Goal: Task Accomplishment & Management: Complete application form

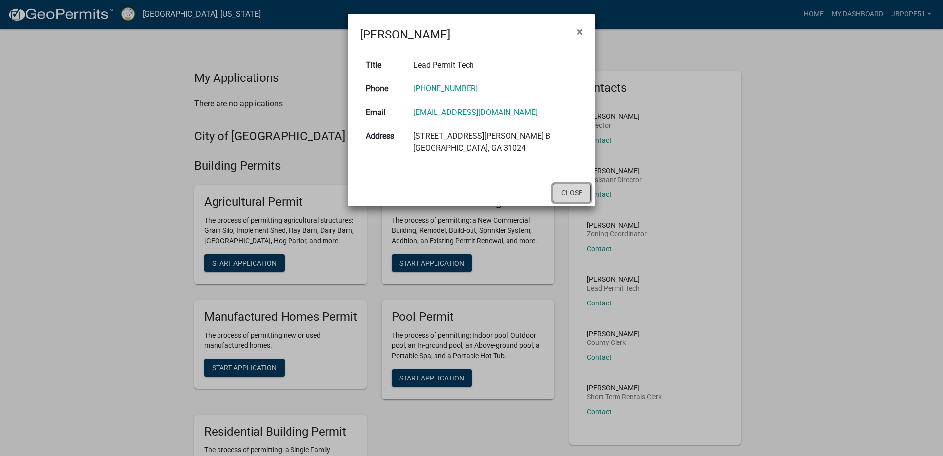
click at [571, 195] on button "Close" at bounding box center [572, 193] width 38 height 19
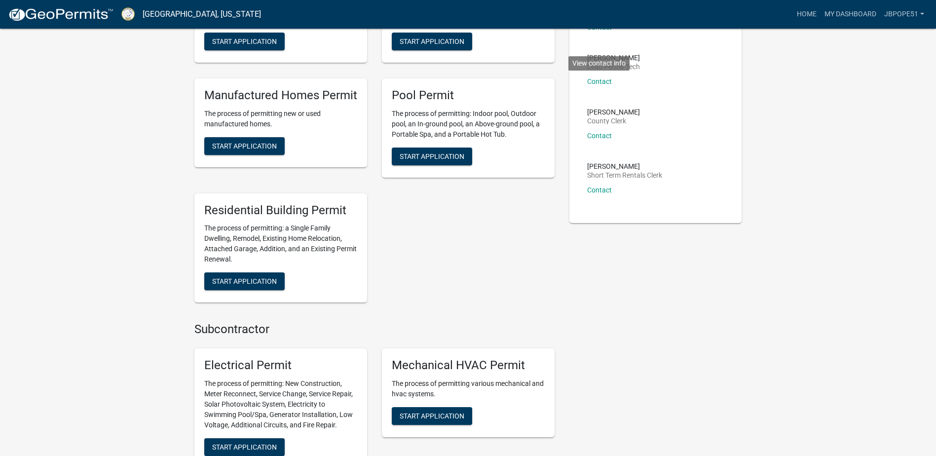
scroll to position [222, 0]
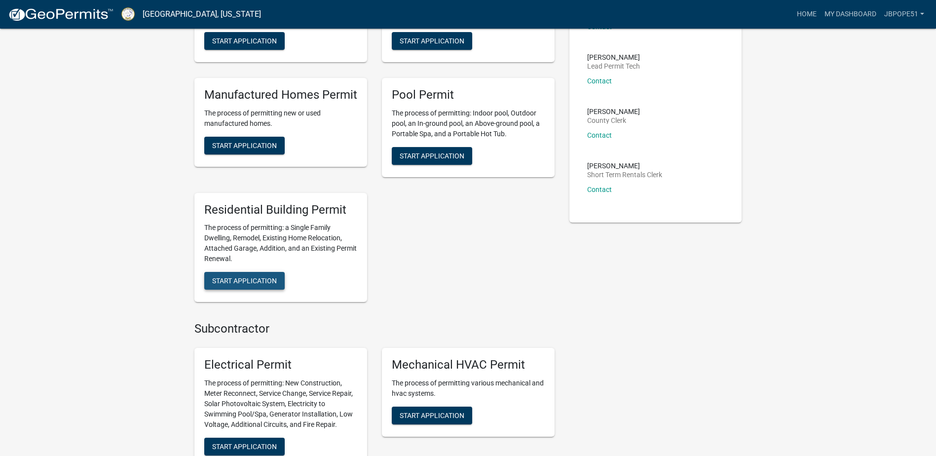
click at [255, 284] on span "Start Application" at bounding box center [244, 281] width 65 height 8
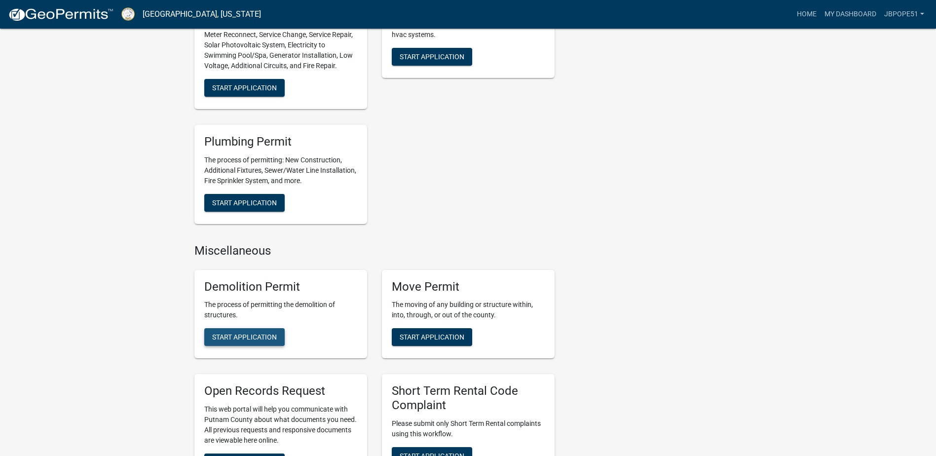
scroll to position [689, 0]
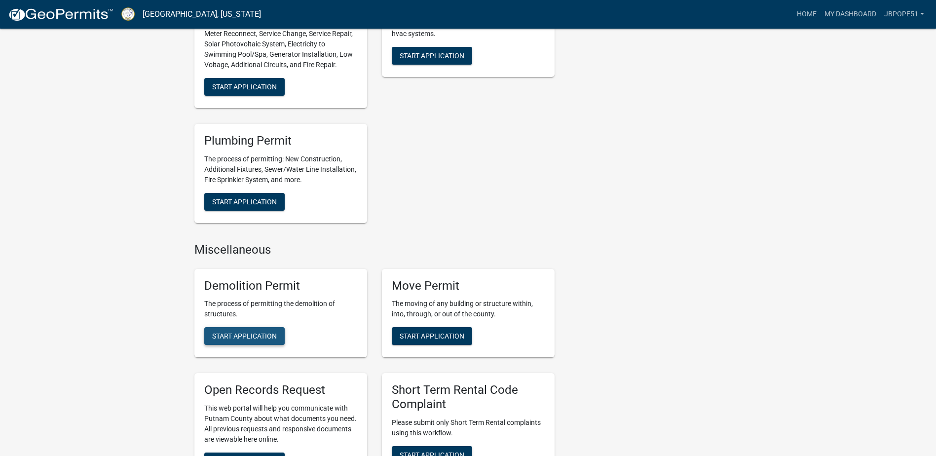
click at [240, 328] on button "Start Application" at bounding box center [244, 336] width 80 height 18
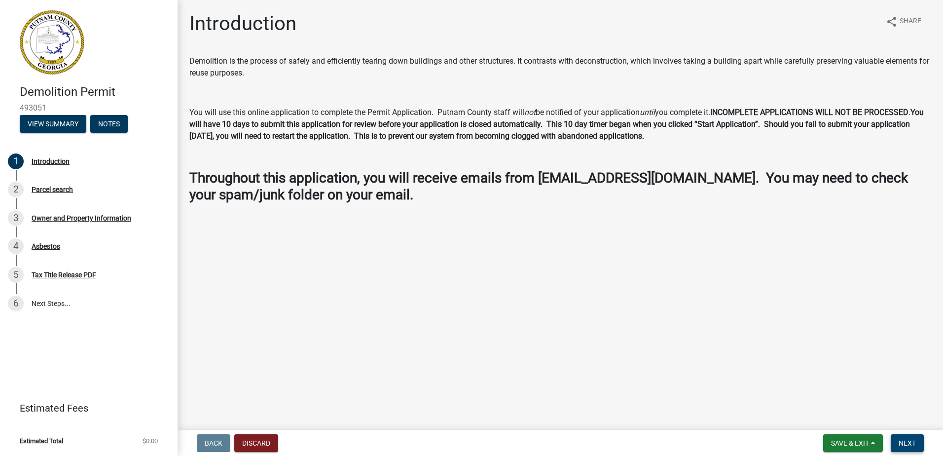
click at [908, 435] on button "Next" at bounding box center [907, 443] width 33 height 18
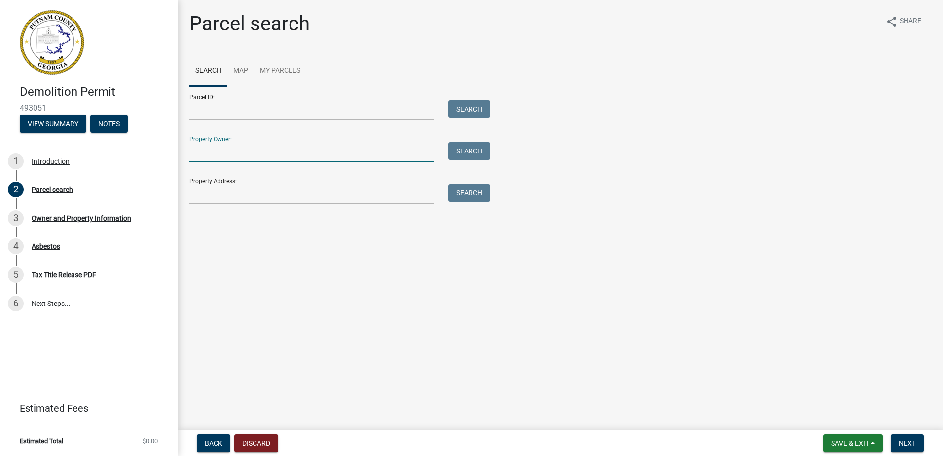
click at [239, 154] on input "Property Owner:" at bounding box center [311, 152] width 244 height 20
type input "[PERSON_NAME]"
click at [485, 153] on button "Search" at bounding box center [469, 151] width 42 height 18
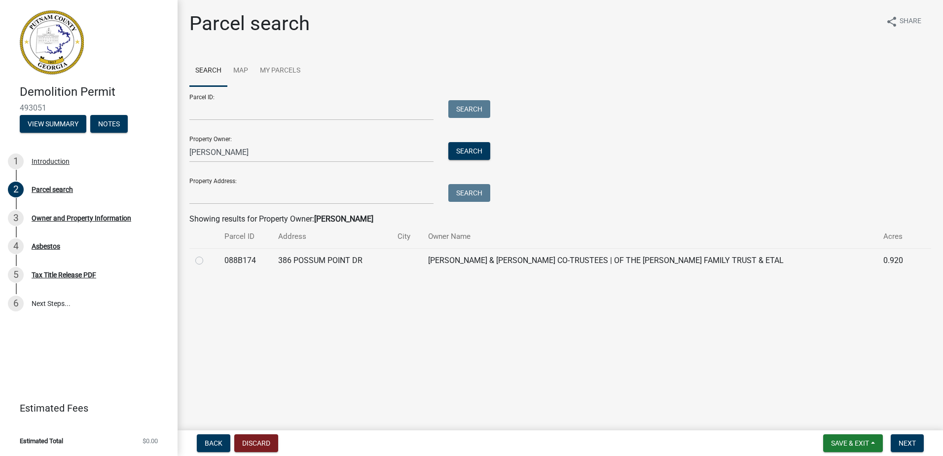
click at [203, 259] on div at bounding box center [203, 261] width 17 height 12
click at [207, 255] on label at bounding box center [207, 255] width 0 height 0
click at [207, 260] on input "radio" at bounding box center [210, 258] width 6 height 6
radio input "true"
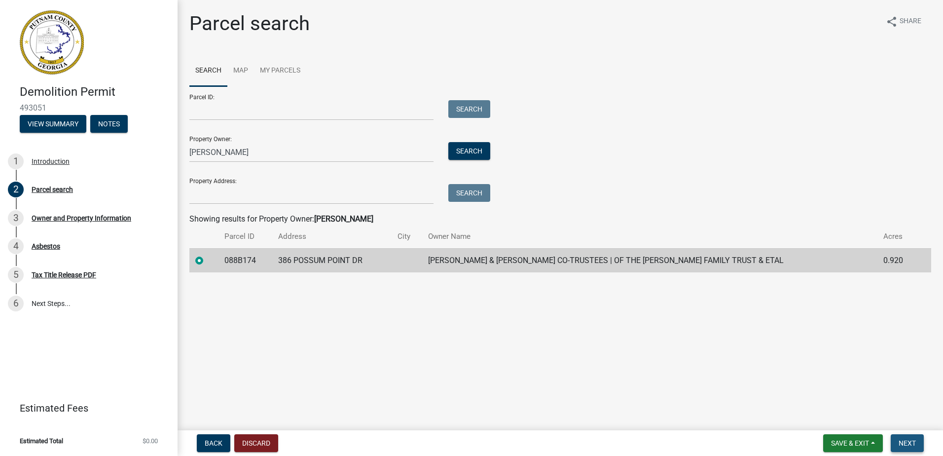
click at [900, 445] on span "Next" at bounding box center [907, 443] width 17 height 8
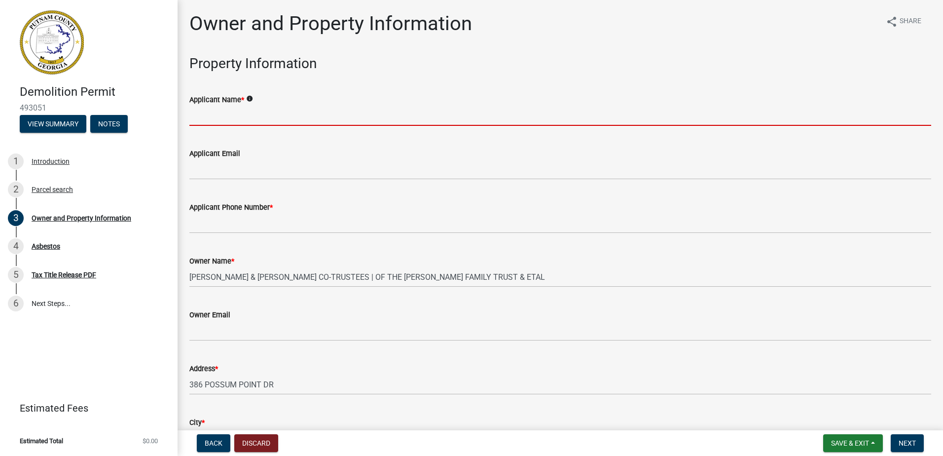
click at [234, 125] on input "Applicant Name *" at bounding box center [560, 116] width 742 height 20
type input "[PERSON_NAME]"
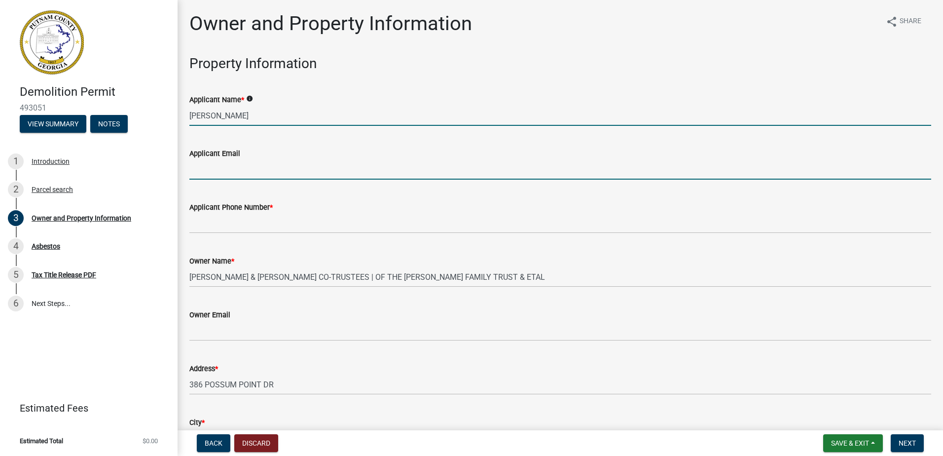
click at [241, 163] on input "Applicant Email" at bounding box center [560, 169] width 742 height 20
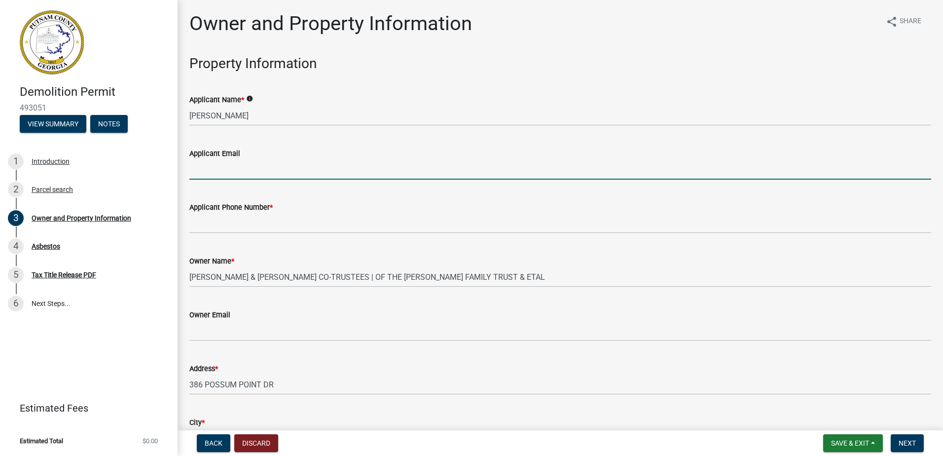
type input "[EMAIL_ADDRESS][DOMAIN_NAME]"
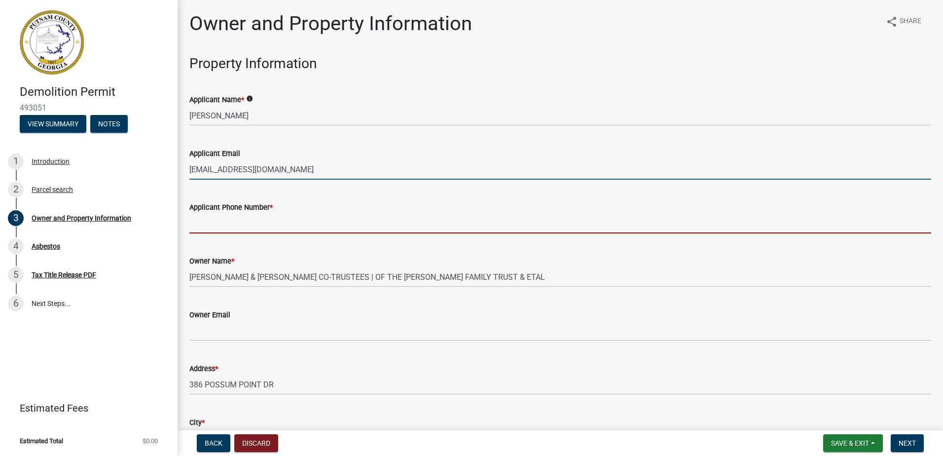
type input "7192331408"
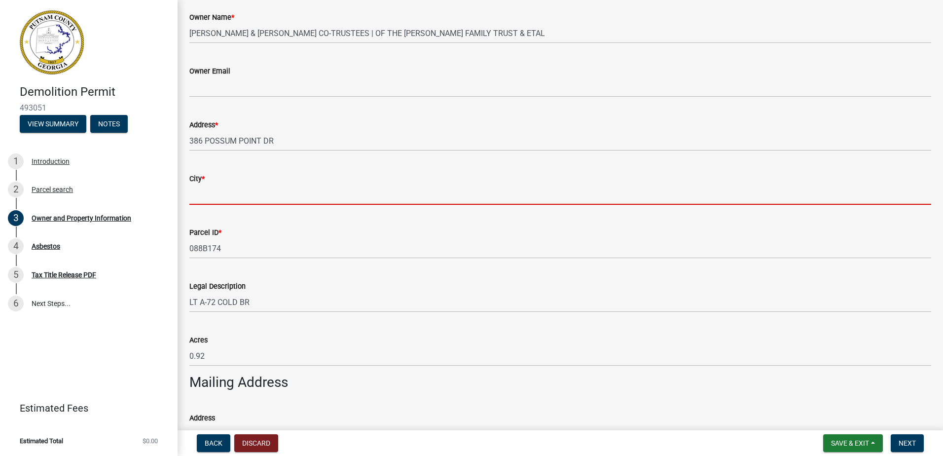
click at [220, 203] on input "City *" at bounding box center [560, 195] width 742 height 20
type input "Eatonton"
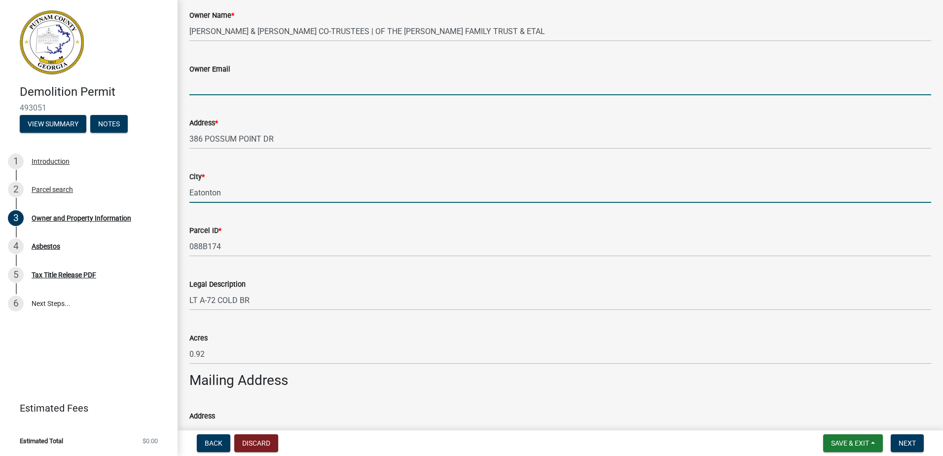
type input "[EMAIL_ADDRESS][DOMAIN_NAME]"
click at [293, 92] on input "[EMAIL_ADDRESS][DOMAIN_NAME]" at bounding box center [560, 85] width 742 height 20
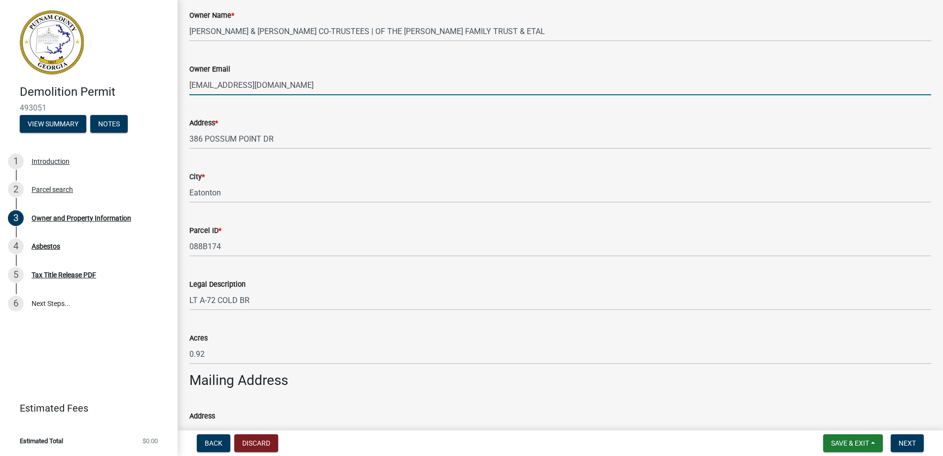
click at [269, 87] on input "[EMAIL_ADDRESS][DOMAIN_NAME]" at bounding box center [560, 85] width 742 height 20
drag, startPoint x: 270, startPoint y: 86, endPoint x: 298, endPoint y: 84, distance: 27.2
click at [274, 85] on input "[EMAIL_ADDRESS][DOMAIN_NAME]" at bounding box center [560, 85] width 742 height 20
drag, startPoint x: 298, startPoint y: 84, endPoint x: 140, endPoint y: 76, distance: 158.1
click at [140, 76] on div "Demolition Permit 493051 View Summary Notes 1 Introduction 2 Parcel search 3 Ow…" at bounding box center [471, 228] width 943 height 456
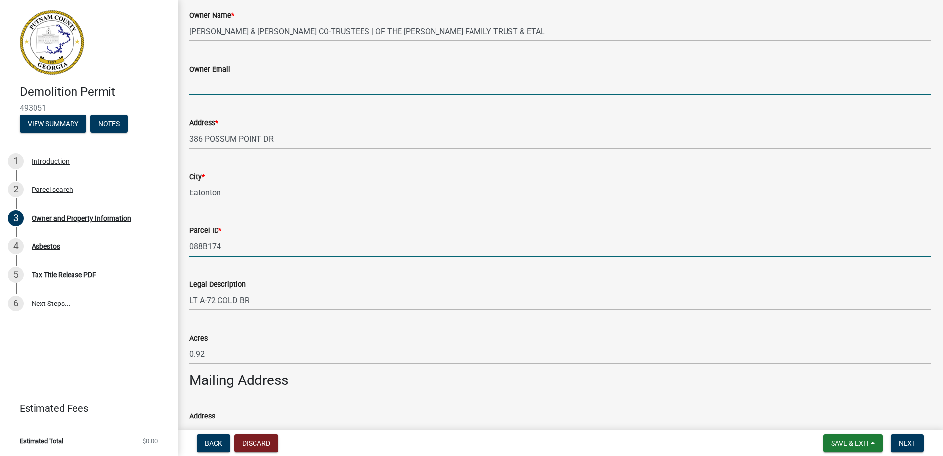
click at [273, 244] on input "088B174" at bounding box center [560, 246] width 742 height 20
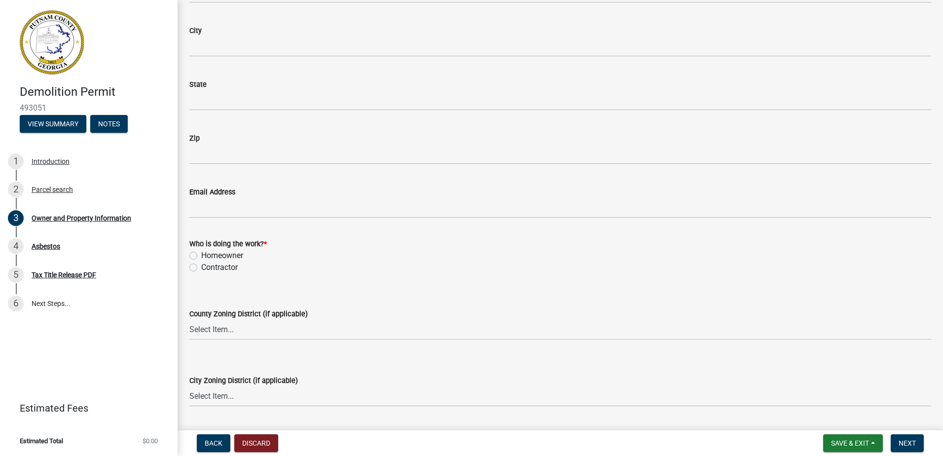
scroll to position [1035, 0]
click at [201, 265] on label "Contractor" at bounding box center [219, 265] width 37 height 12
click at [201, 265] on input "Contractor" at bounding box center [204, 262] width 6 height 6
radio input "true"
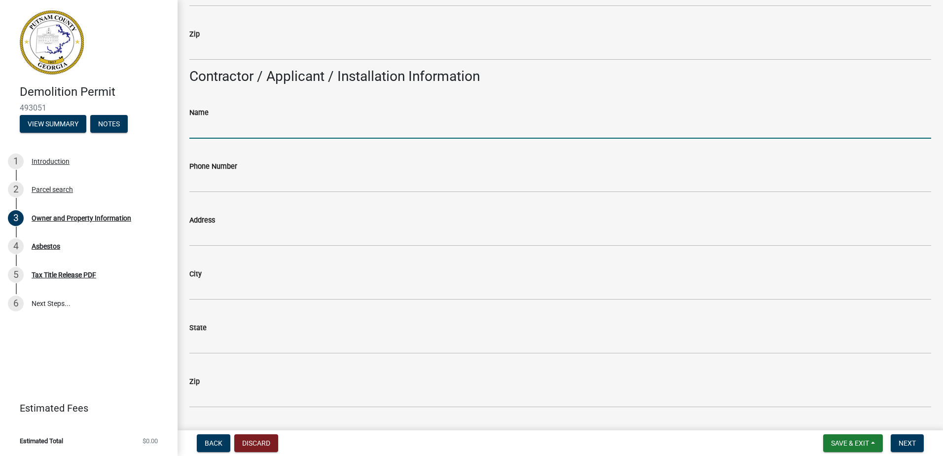
scroll to position [788, 0]
click at [212, 132] on input "Name" at bounding box center [560, 129] width 742 height 20
click at [200, 126] on input "Name" at bounding box center [560, 129] width 742 height 20
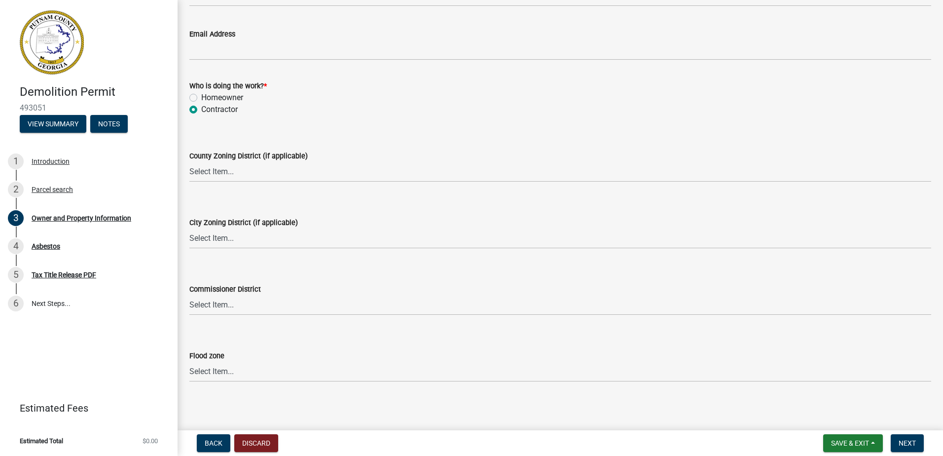
scroll to position [1193, 0]
click at [198, 169] on select "Select Item... AG-1 R-1R R-1 R-2 MHP RM-1 RM-3 C-1 C-2 I-M PUD N/A" at bounding box center [560, 169] width 742 height 20
click at [224, 166] on select "Select Item... AG-1 R-1R R-1 R-2 MHP RM-1 RM-3 C-1 C-2 I-M PUD N/A" at bounding box center [560, 169] width 742 height 20
click at [233, 166] on select "Select Item... AG-1 R-1R R-1 R-2 MHP RM-1 RM-3 C-1 C-2 I-M PUD N/A" at bounding box center [560, 169] width 742 height 20
click at [216, 168] on select "Select Item... AG-1 R-1R R-1 R-2 MHP RM-1 RM-3 C-1 C-2 I-M PUD N/A" at bounding box center [560, 169] width 742 height 20
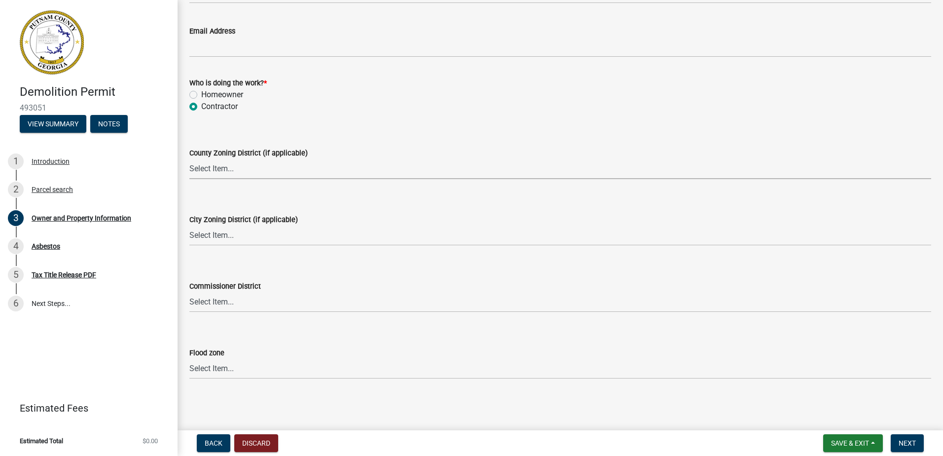
click at [216, 168] on select "Select Item... AG-1 R-1R R-1 R-2 MHP RM-1 RM-3 C-1 C-2 I-M PUD N/A" at bounding box center [560, 169] width 742 height 20
click at [223, 227] on select "Select Item... A-1 A-2 R-1 R-2 R-3 R-4 MHP C-1 C-2 I-1 I-2 DB FH H-P N/A" at bounding box center [560, 236] width 742 height 20
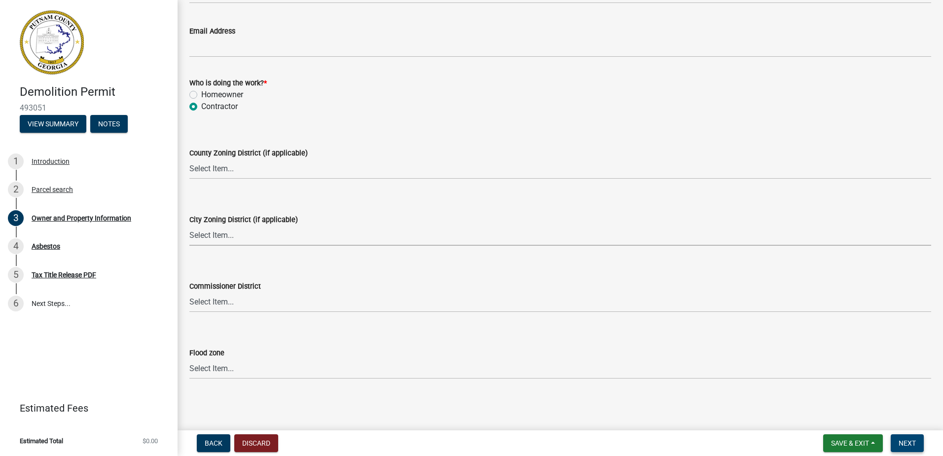
click at [906, 442] on span "Next" at bounding box center [907, 443] width 17 height 8
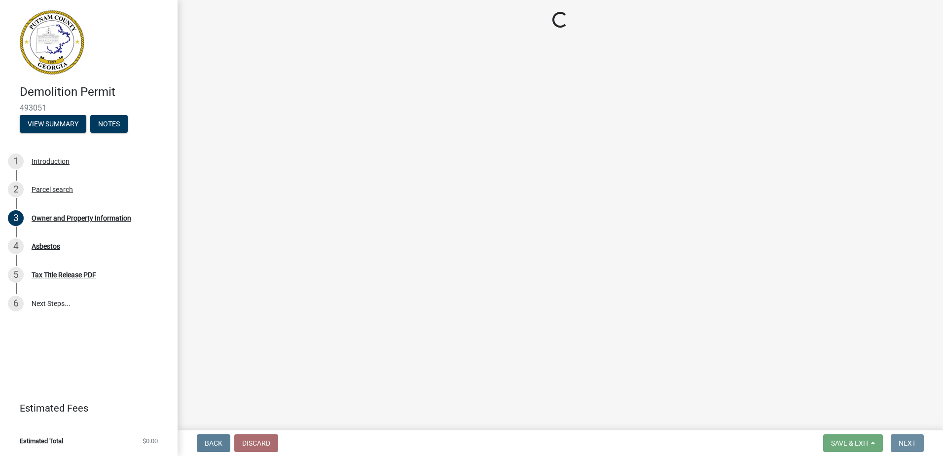
scroll to position [0, 0]
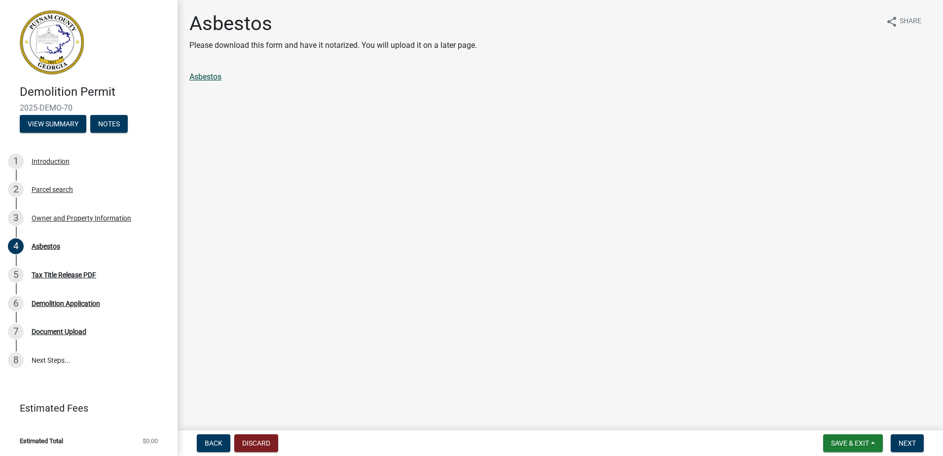
click at [214, 76] on link "Asbestos" at bounding box center [205, 76] width 32 height 9
click at [906, 443] on span "Next" at bounding box center [907, 443] width 17 height 8
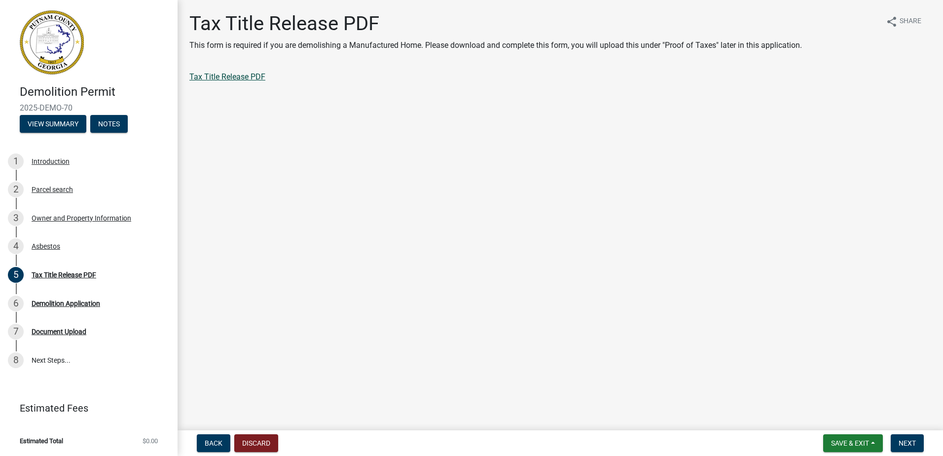
click at [242, 79] on link "Tax Title Release PDF" at bounding box center [227, 76] width 76 height 9
click at [63, 300] on div "Demolition Application" at bounding box center [66, 303] width 69 height 7
click at [73, 301] on div "Demolition Application" at bounding box center [66, 303] width 69 height 7
click at [908, 439] on span "Next" at bounding box center [907, 443] width 17 height 8
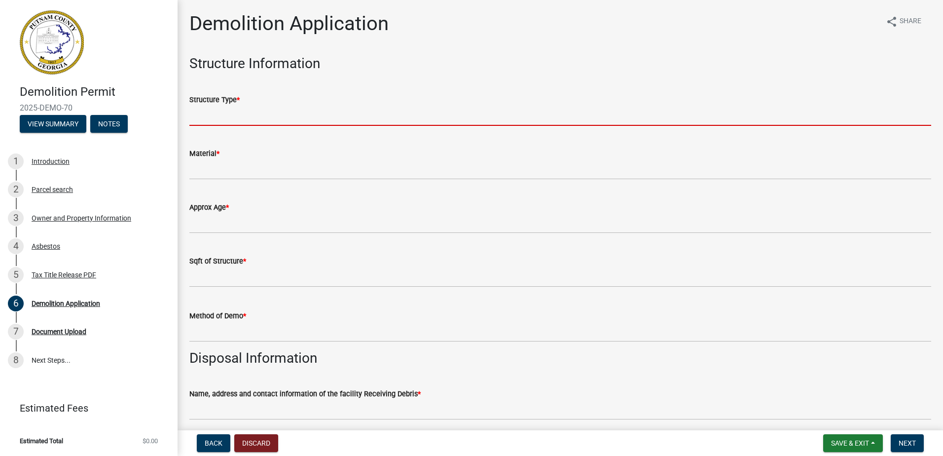
click at [230, 117] on input "Structure Type *" at bounding box center [560, 116] width 742 height 20
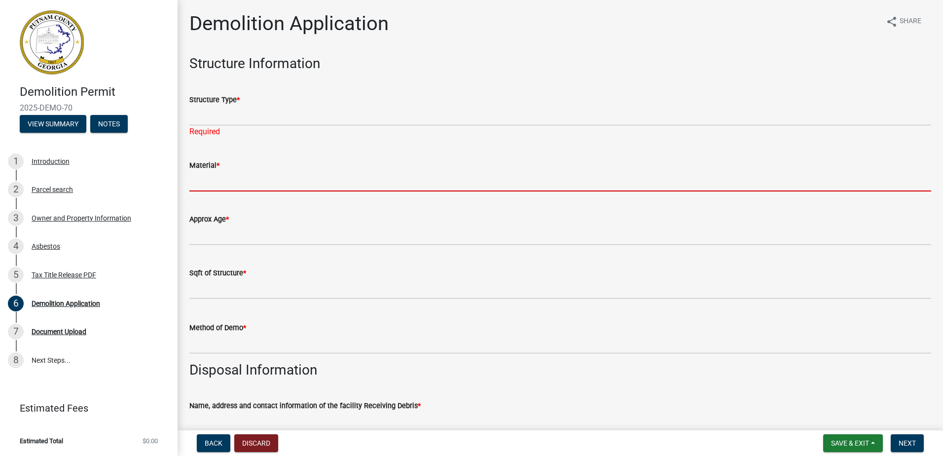
click at [233, 165] on form "Material *" at bounding box center [560, 175] width 742 height 32
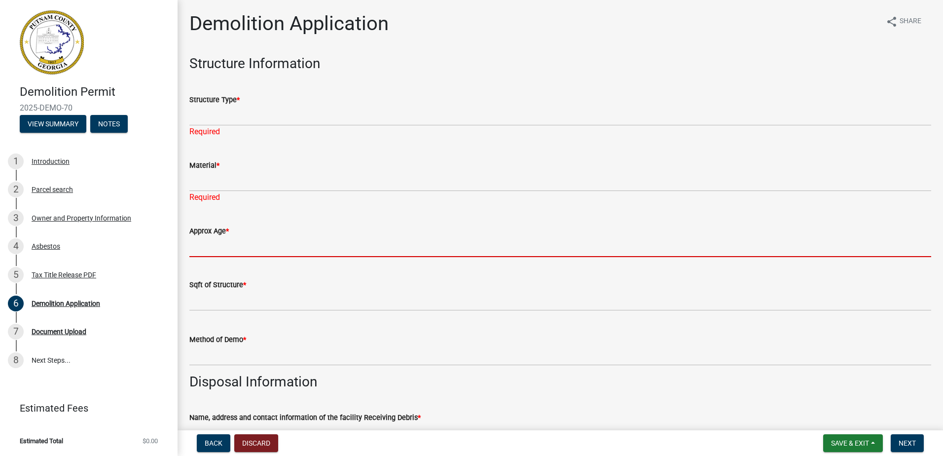
click at [241, 231] on form "Approx Age *" at bounding box center [560, 241] width 742 height 32
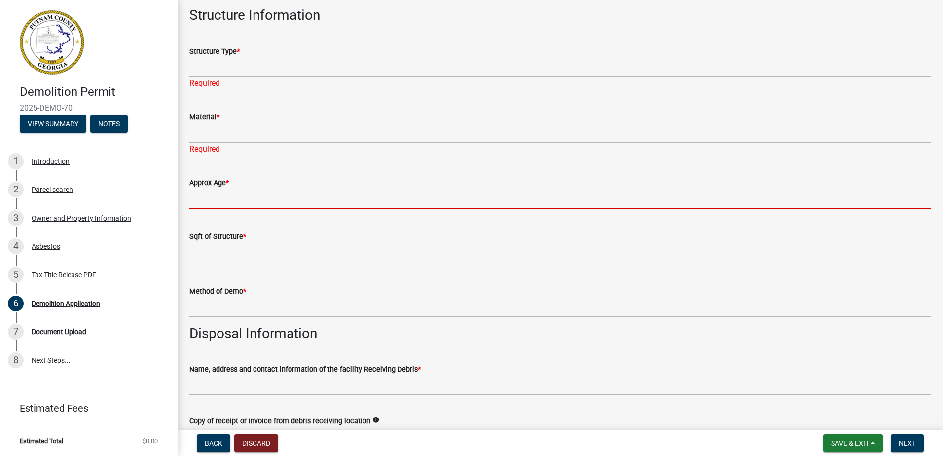
scroll to position [49, 0]
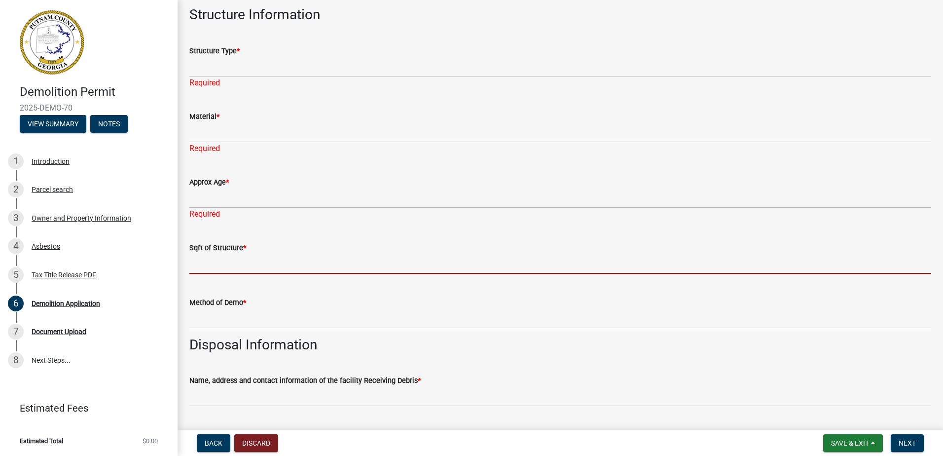
click at [245, 247] on form "Sqft of Structure *" at bounding box center [560, 258] width 742 height 32
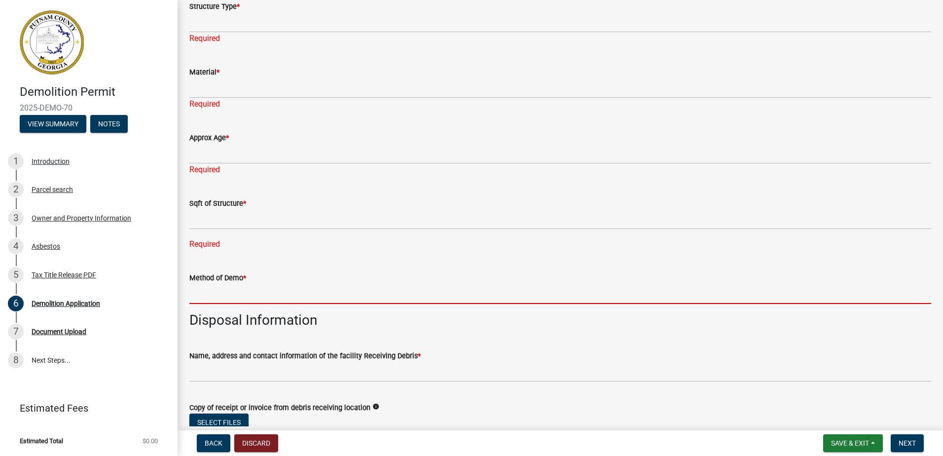
click at [254, 270] on div "Method of Demo *" at bounding box center [560, 281] width 742 height 46
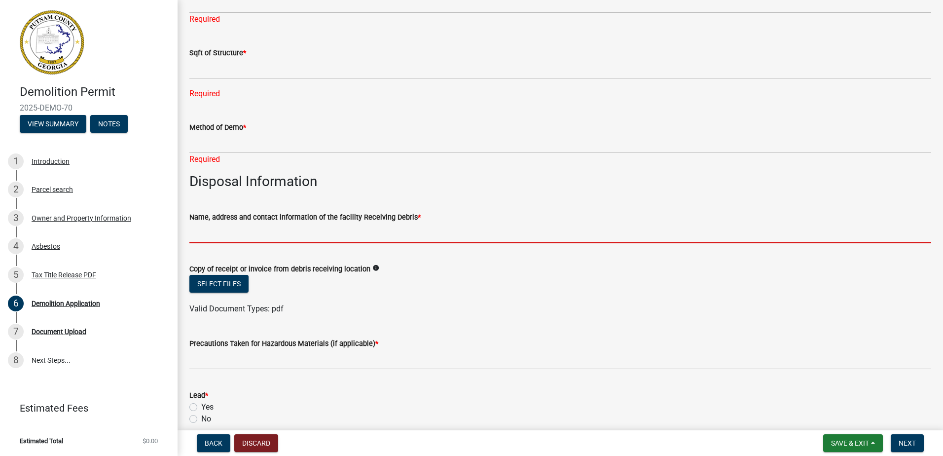
click at [256, 224] on input "Name, address and contact information of the facility Receiving Debris *" at bounding box center [560, 233] width 742 height 20
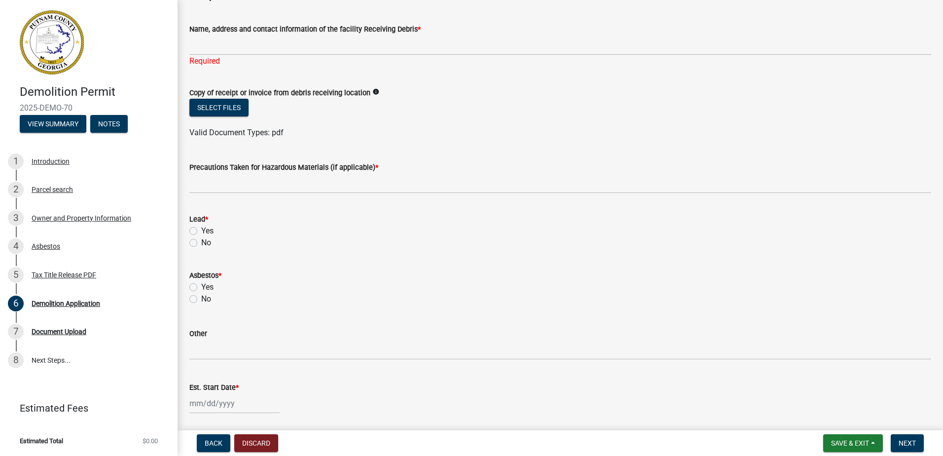
click at [198, 235] on div "Lead * Yes No" at bounding box center [560, 231] width 742 height 36
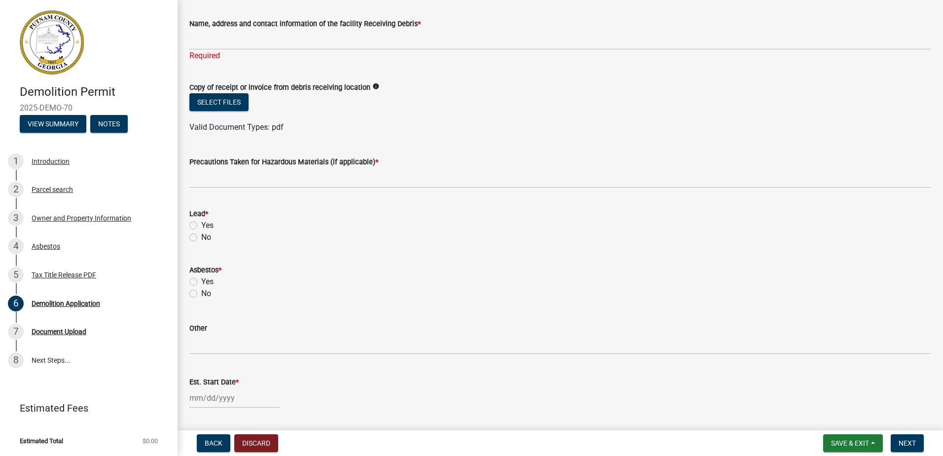
click at [201, 234] on label "No" at bounding box center [206, 237] width 10 height 12
click at [201, 234] on input "No" at bounding box center [204, 234] width 6 height 6
radio input "true"
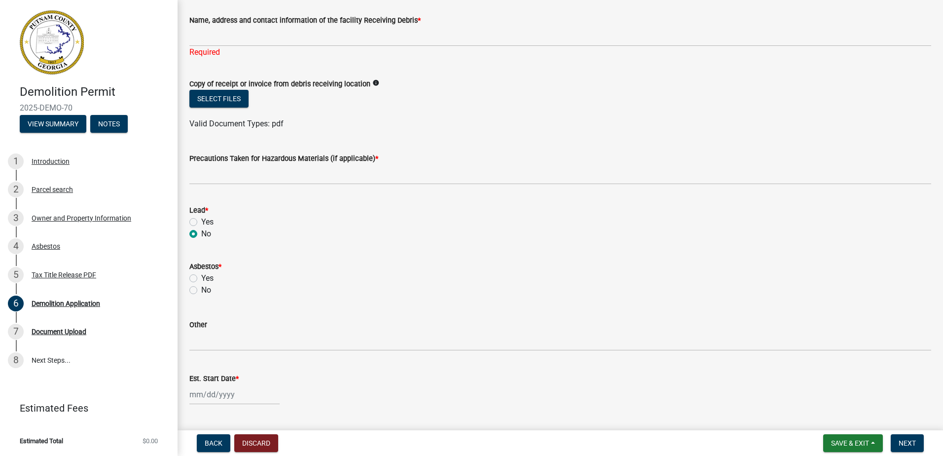
click at [201, 234] on label "No" at bounding box center [206, 234] width 10 height 12
click at [201, 234] on input "No" at bounding box center [204, 231] width 6 height 6
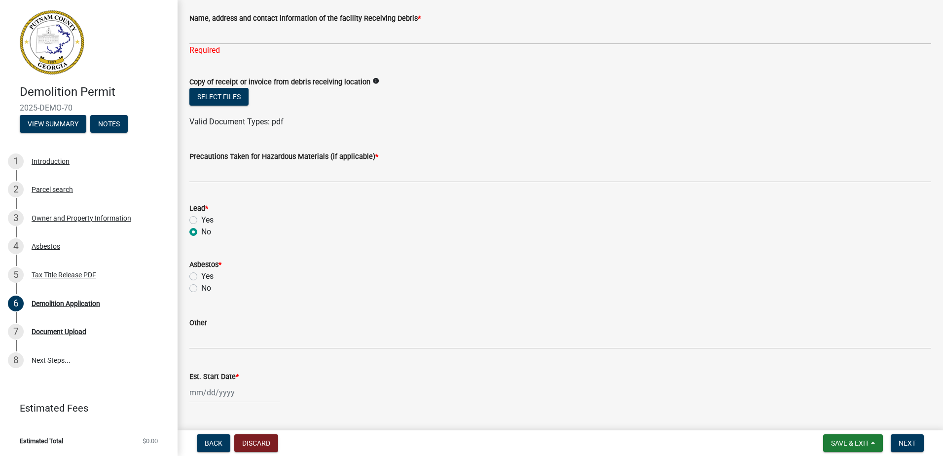
click at [201, 287] on label "No" at bounding box center [206, 288] width 10 height 12
click at [201, 287] on input "No" at bounding box center [204, 285] width 6 height 6
radio input "true"
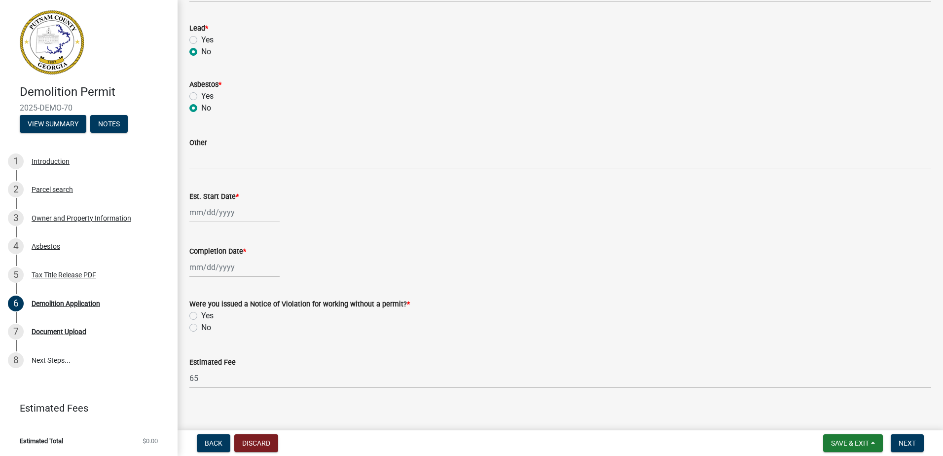
scroll to position [632, 0]
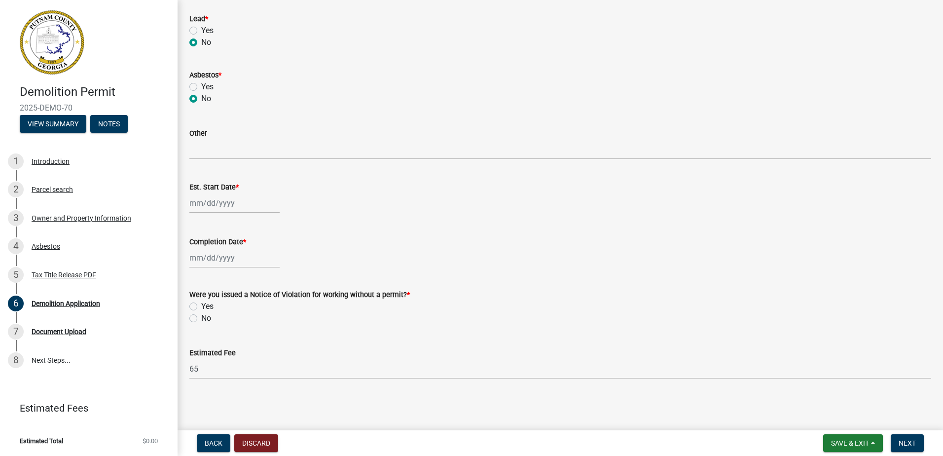
click at [200, 317] on div "No" at bounding box center [560, 318] width 742 height 12
click at [201, 318] on label "No" at bounding box center [206, 318] width 10 height 12
click at [201, 318] on input "No" at bounding box center [204, 315] width 6 height 6
radio input "true"
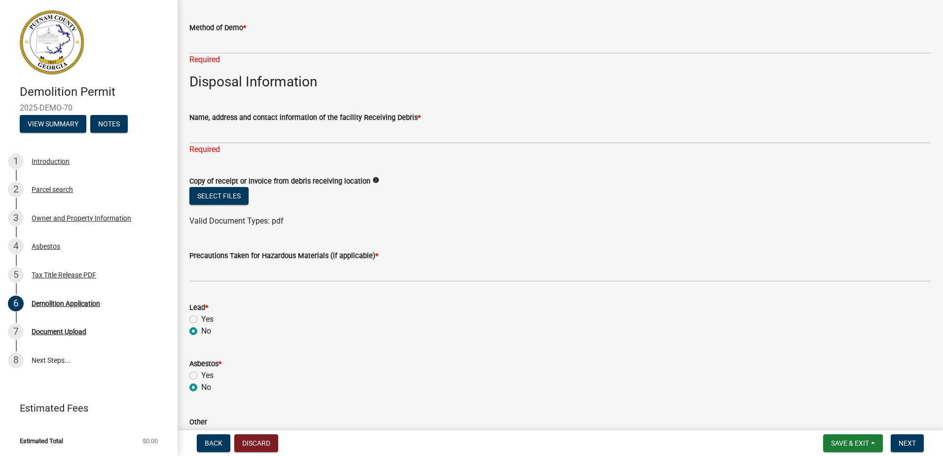
scroll to position [343, 0]
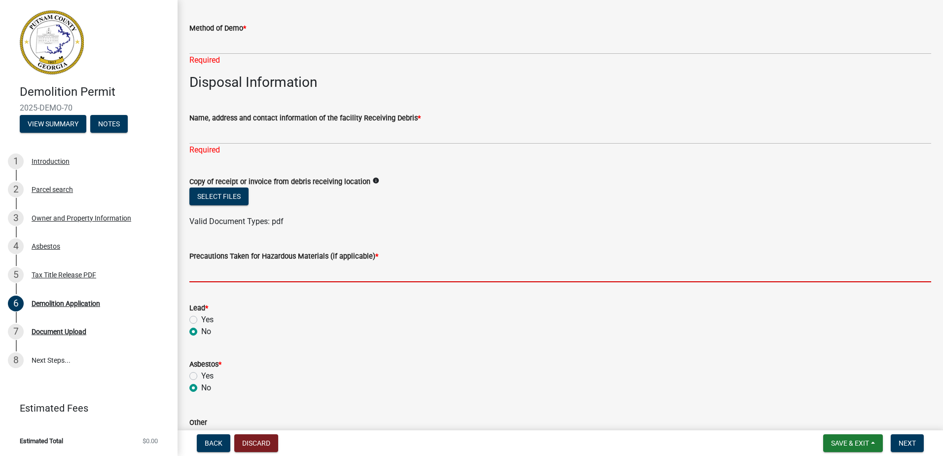
click at [268, 278] on input "Precautions Taken for Hazardous Materials (if applicable) *" at bounding box center [560, 272] width 742 height 20
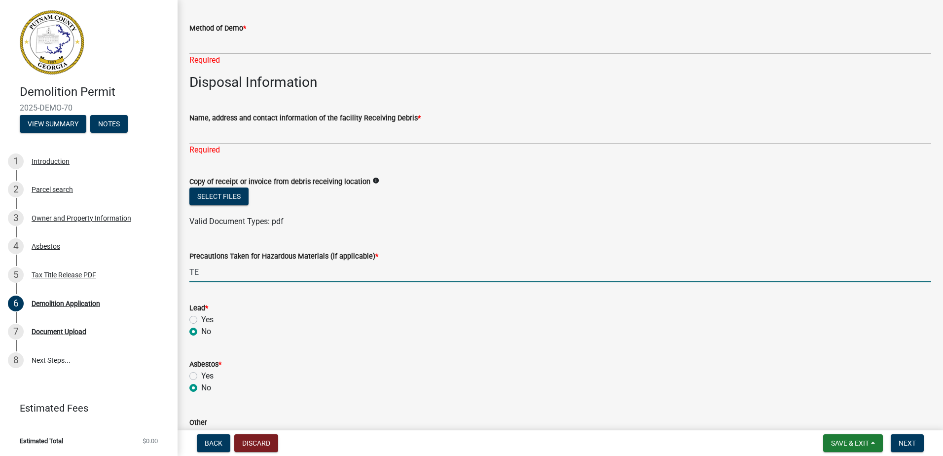
type input "T"
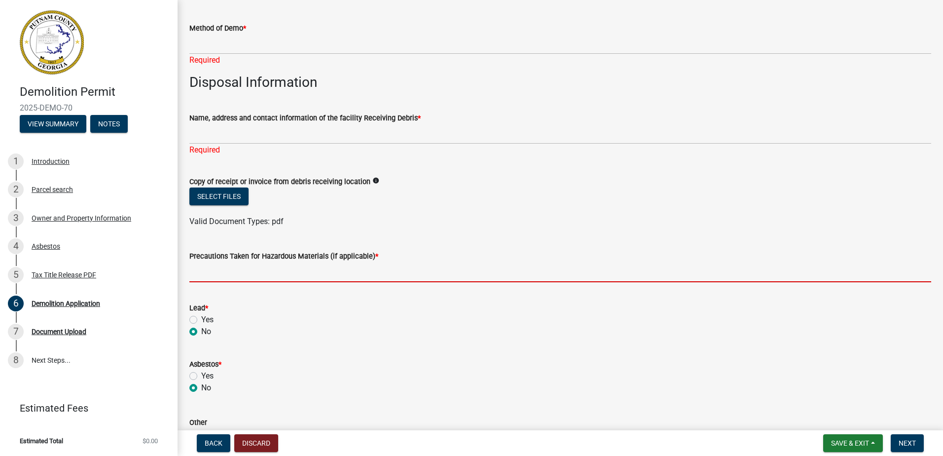
click at [305, 241] on div "Precautions Taken for Hazardous Materials (if applicable) *" at bounding box center [560, 259] width 742 height 46
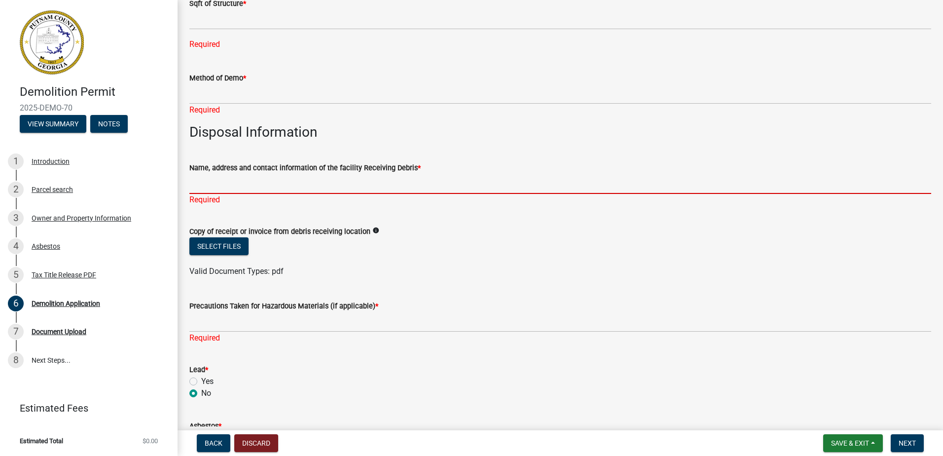
click at [234, 190] on input "Name, address and contact information of the facility Receiving Debris *" at bounding box center [560, 184] width 742 height 20
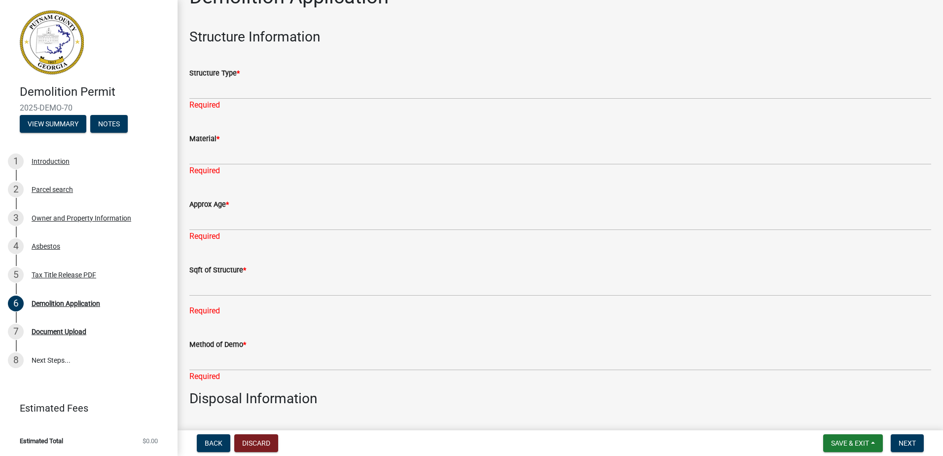
scroll to position [0, 0]
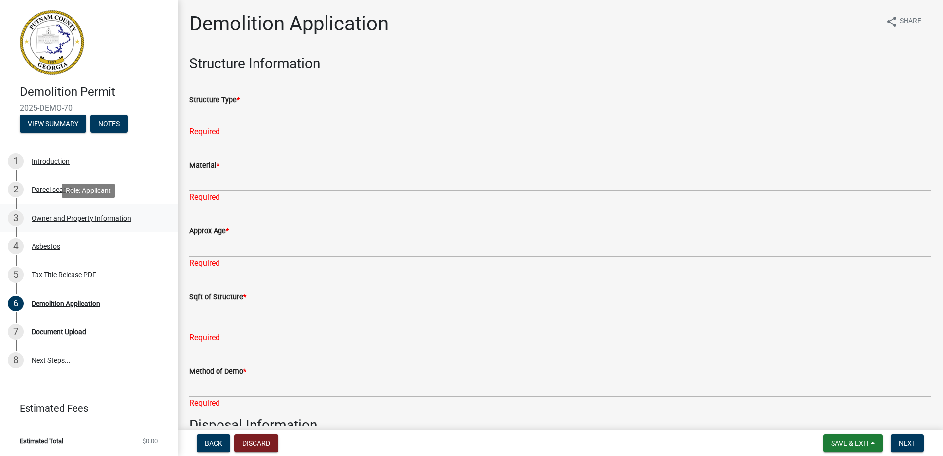
click at [60, 218] on div "Owner and Property Information" at bounding box center [82, 218] width 100 height 7
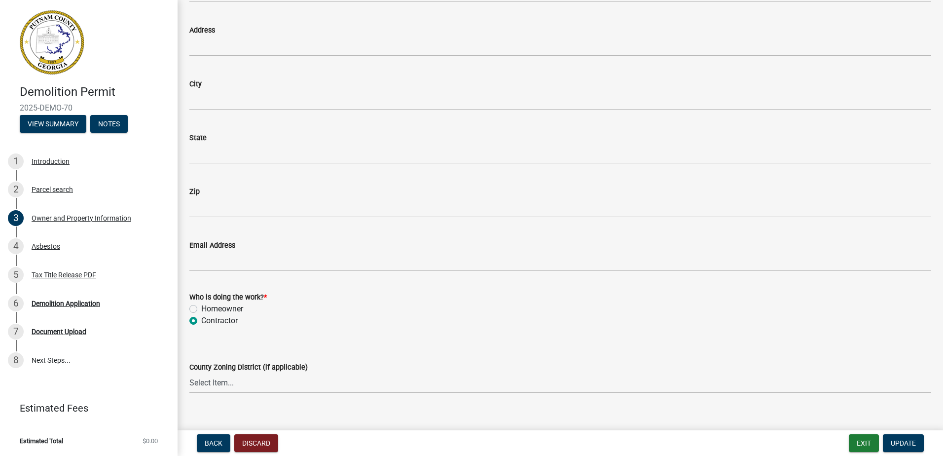
scroll to position [979, 0]
click at [45, 244] on div "Asbestos" at bounding box center [46, 246] width 29 height 7
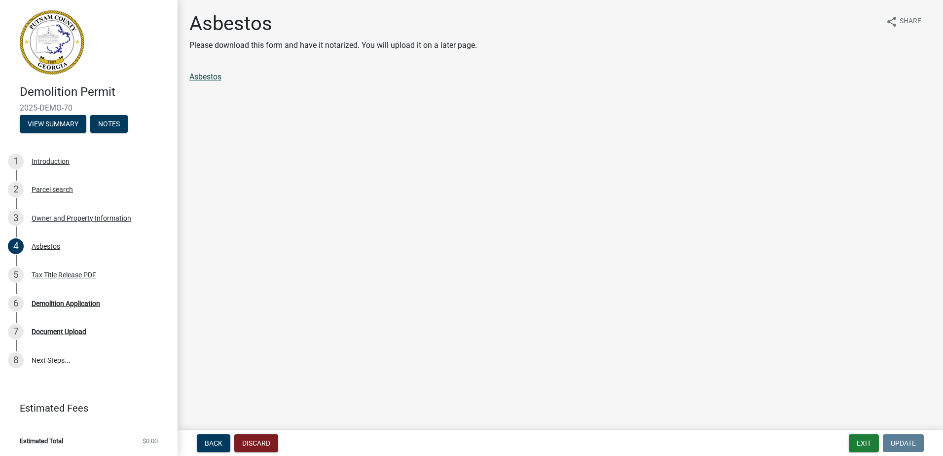
drag, startPoint x: 179, startPoint y: 71, endPoint x: 202, endPoint y: 75, distance: 23.6
click at [180, 71] on div "Asbestos Please download this form and have it notarized. You will upload it on…" at bounding box center [561, 56] width 766 height 88
click at [202, 75] on link "Asbestos" at bounding box center [205, 76] width 32 height 9
click at [53, 275] on div "Tax Title Release PDF" at bounding box center [64, 274] width 65 height 7
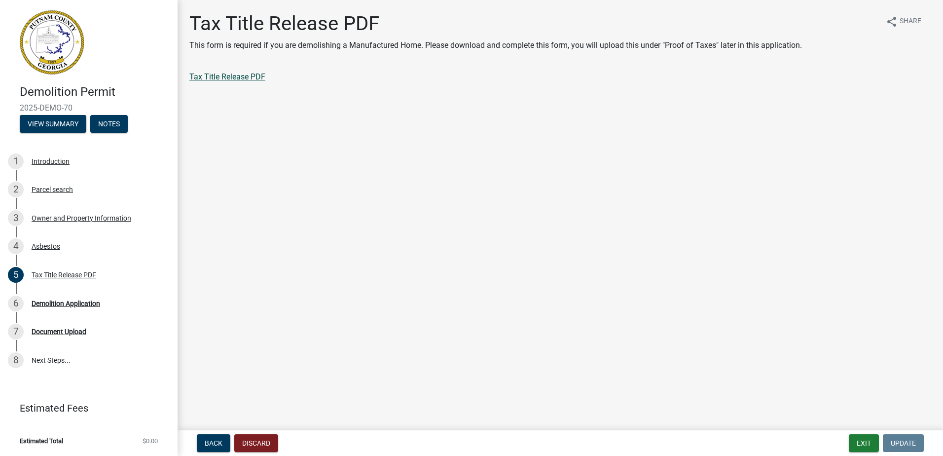
click at [246, 78] on link "Tax Title Release PDF" at bounding box center [227, 76] width 76 height 9
